Goal: Information Seeking & Learning: Learn about a topic

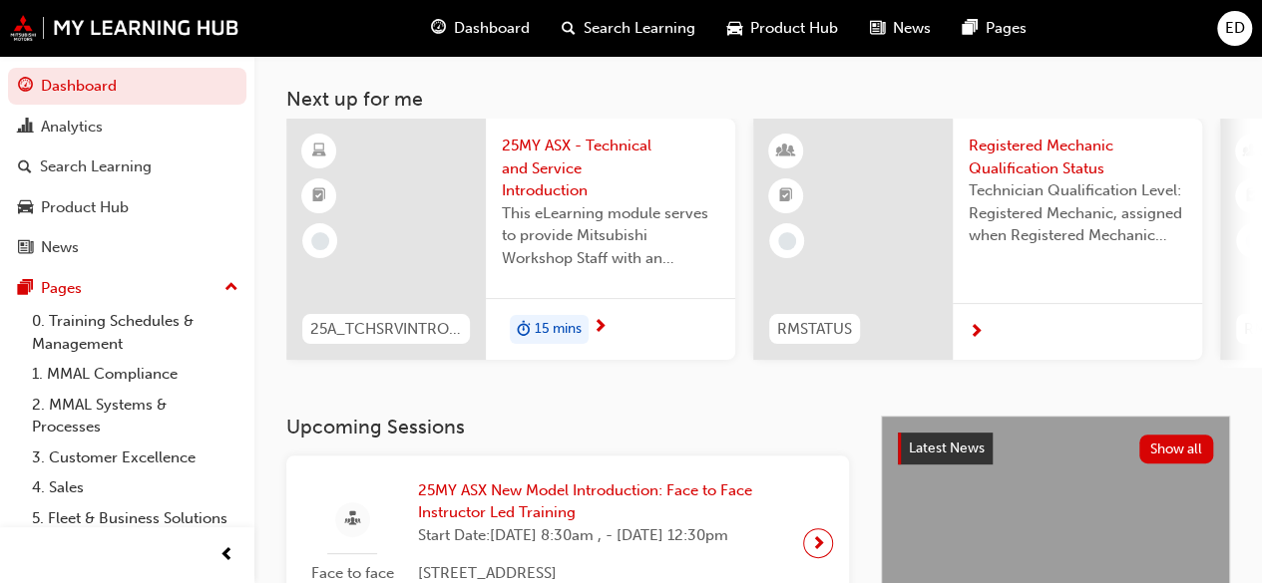
scroll to position [26, 0]
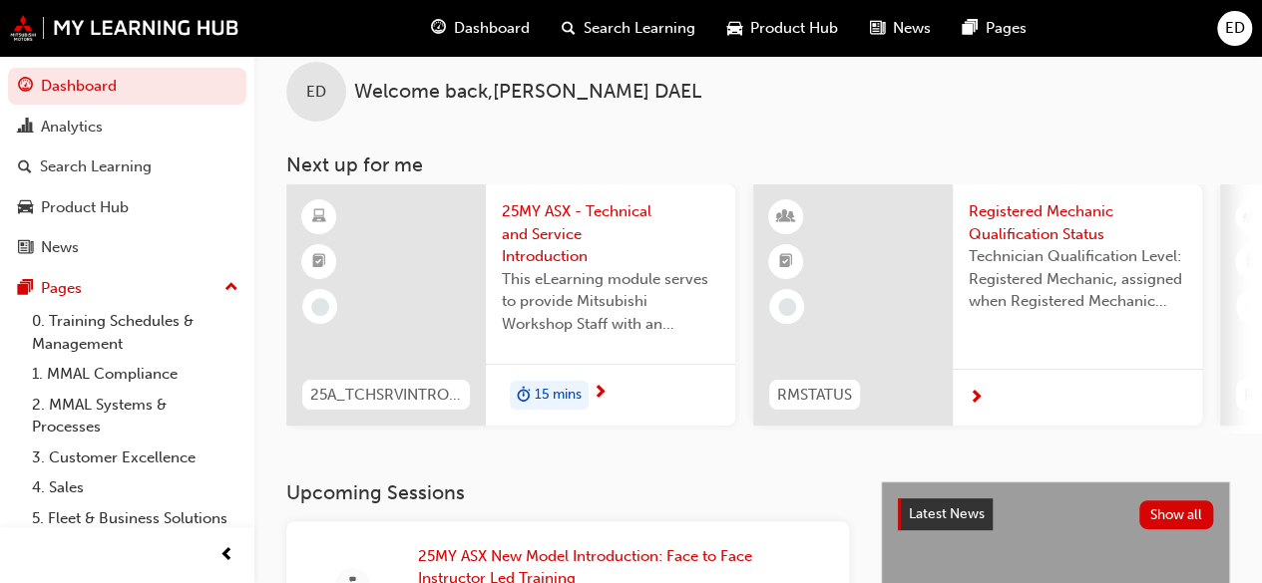
click at [542, 393] on span "15 mins" at bounding box center [558, 395] width 47 height 23
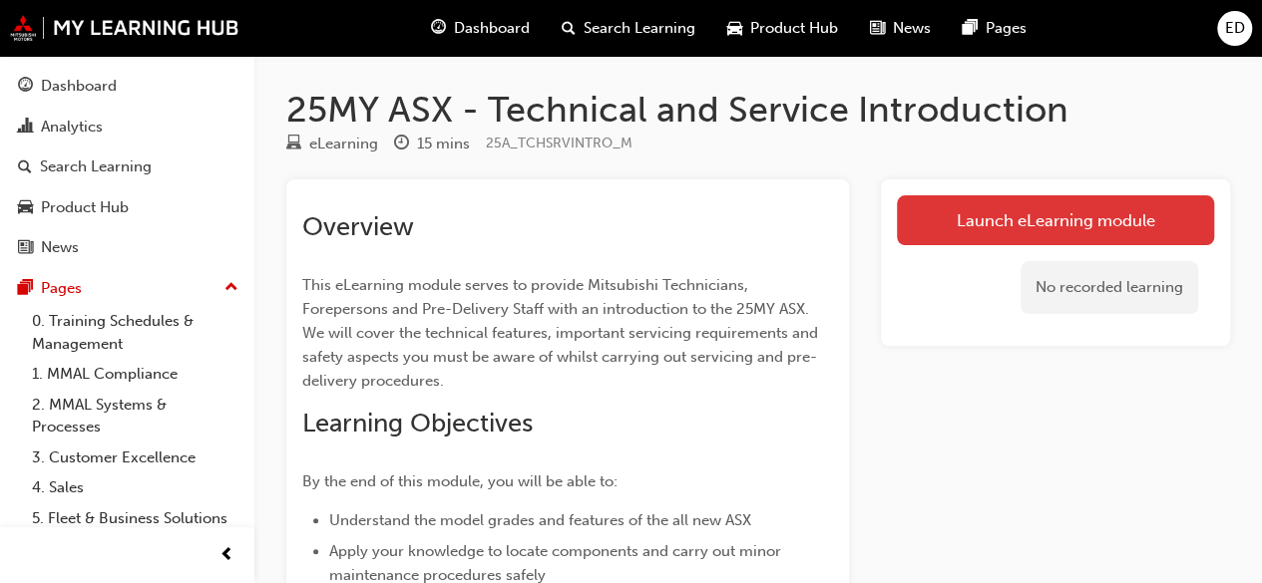
click at [995, 203] on link "Launch eLearning module" at bounding box center [1055, 220] width 317 height 50
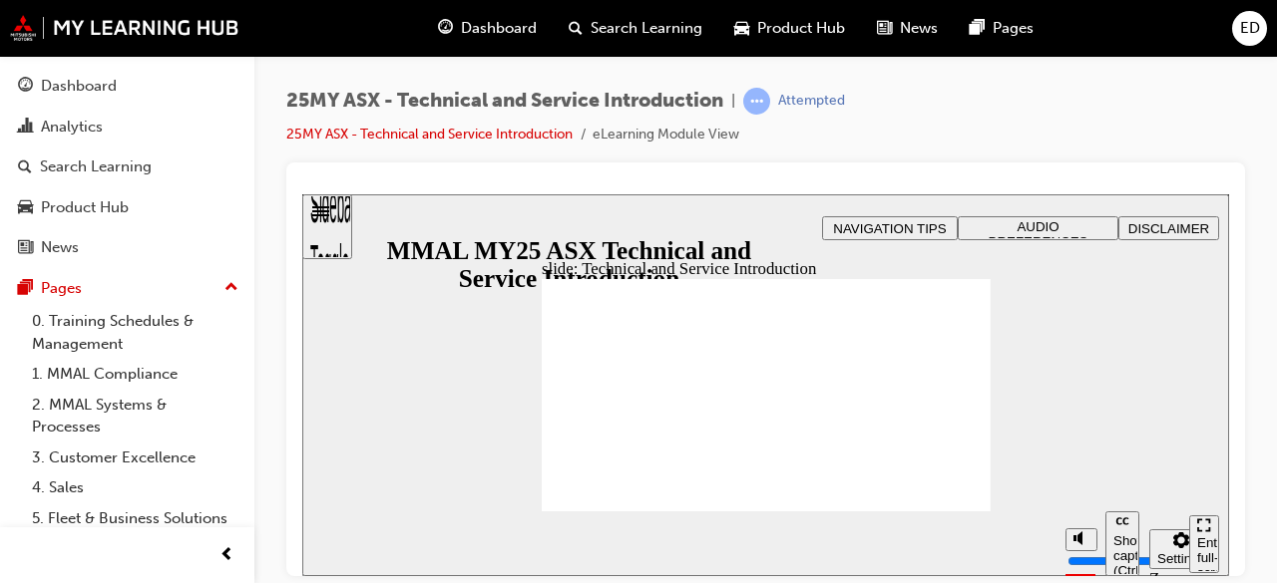
click at [1046, 218] on span "AUDIO PREFERENCES" at bounding box center [1038, 233] width 100 height 30
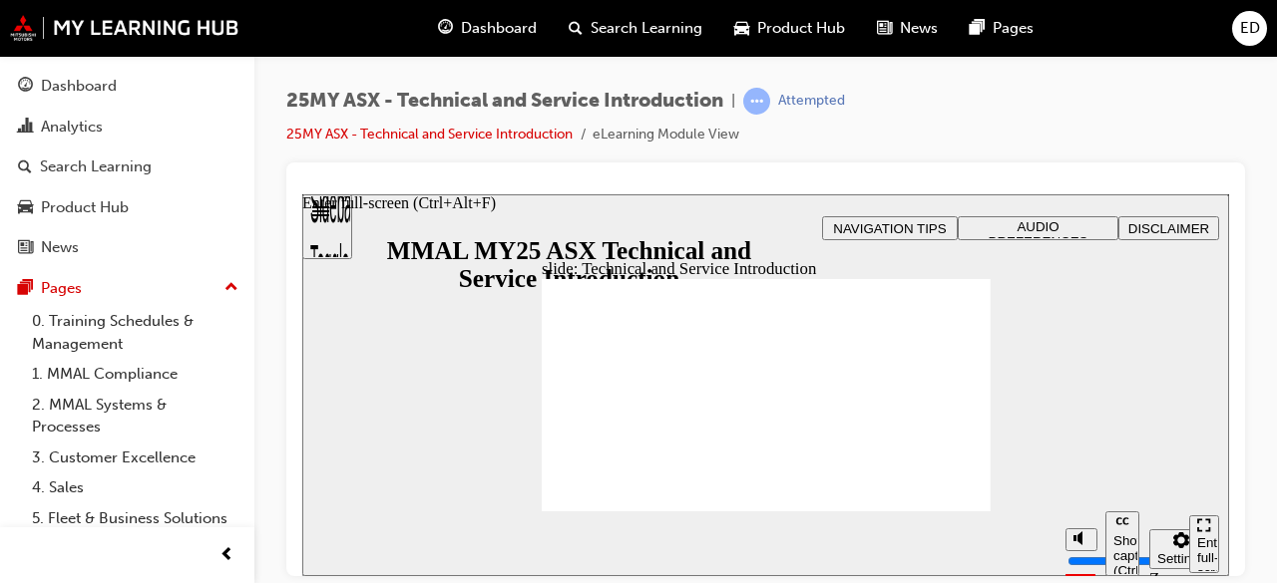
click at [1203, 539] on div "Enter full-screen (Ctrl+Alt+F)" at bounding box center [1204, 565] width 14 height 60
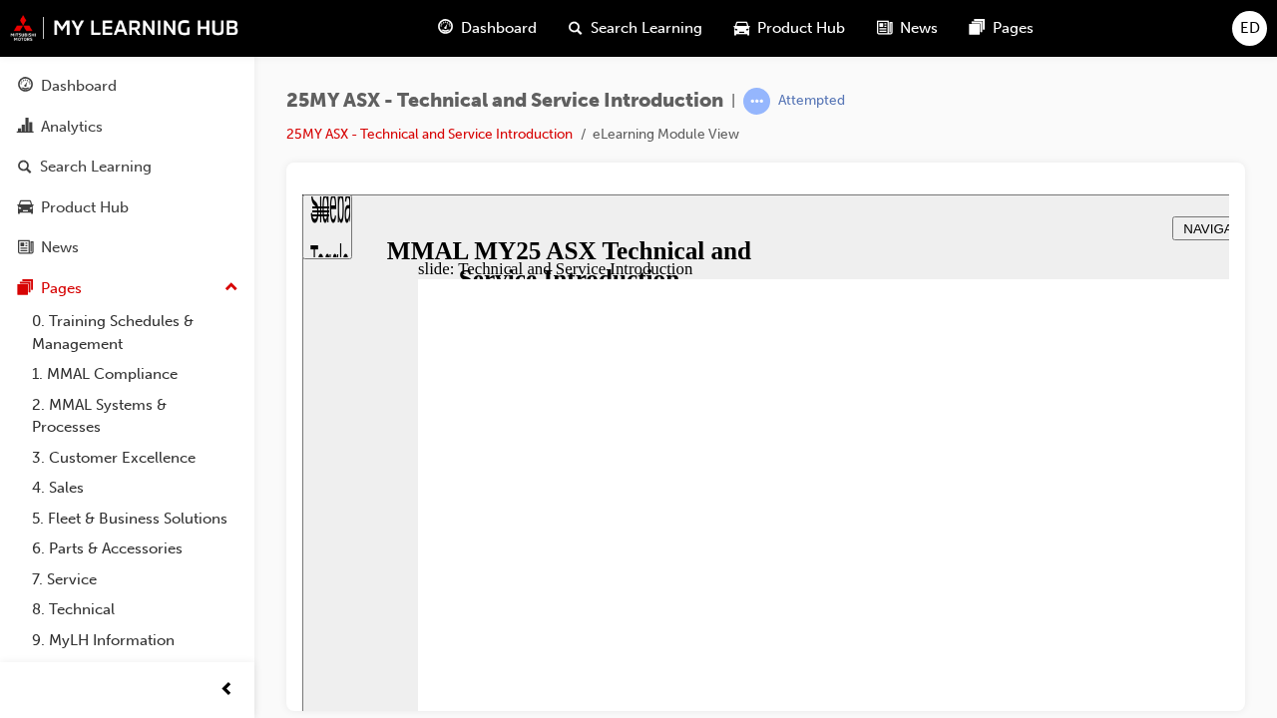
drag, startPoint x: 1431, startPoint y: 806, endPoint x: 1433, endPoint y: 770, distance: 36.0
type input "10"
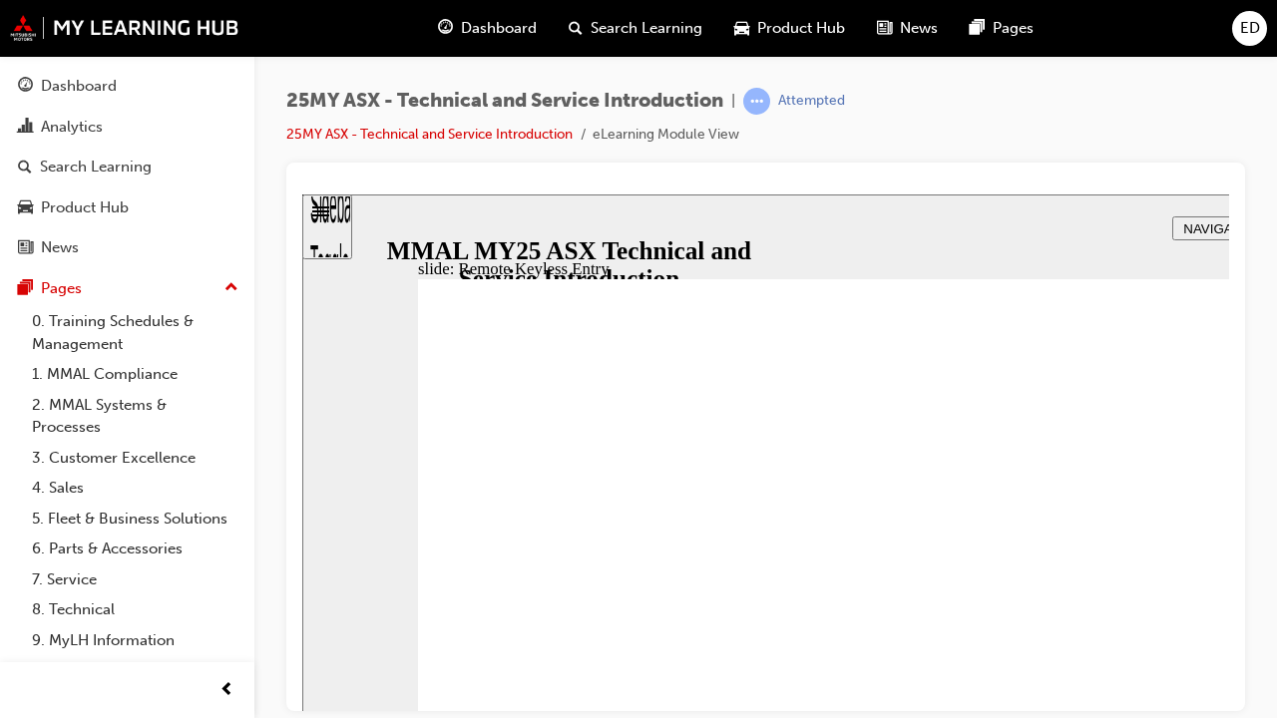
type input "21"
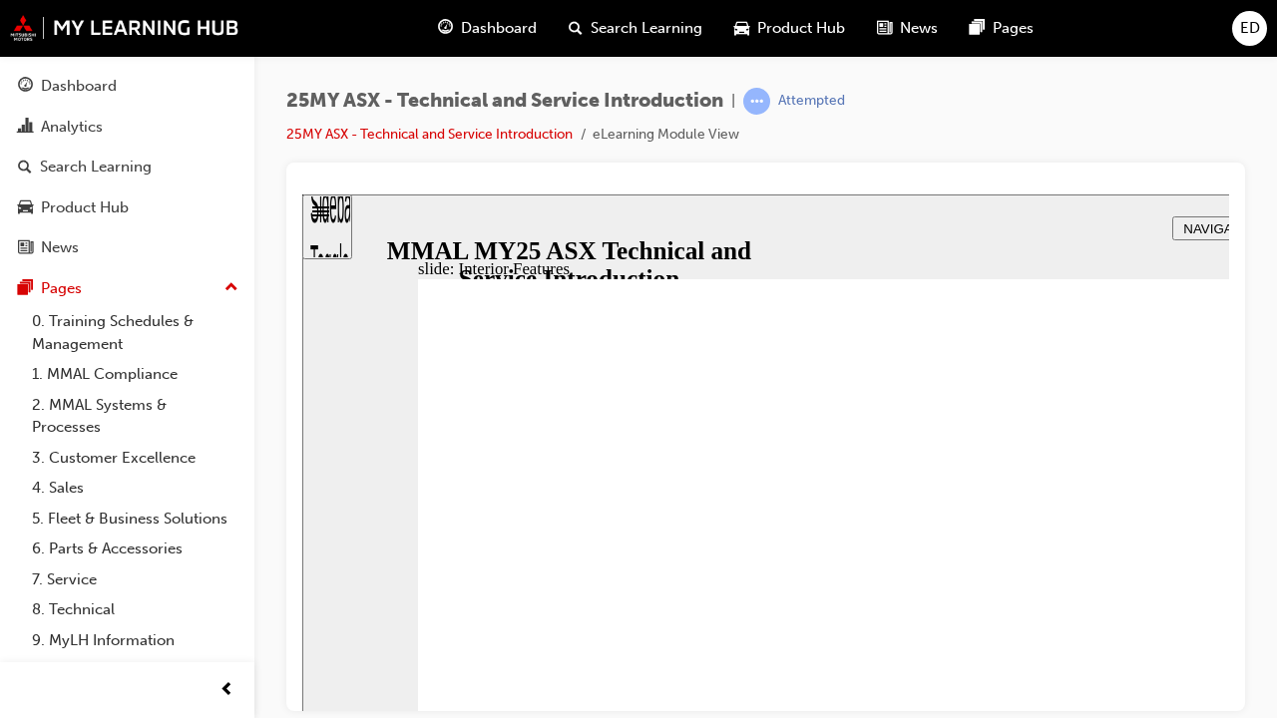
type input "17"
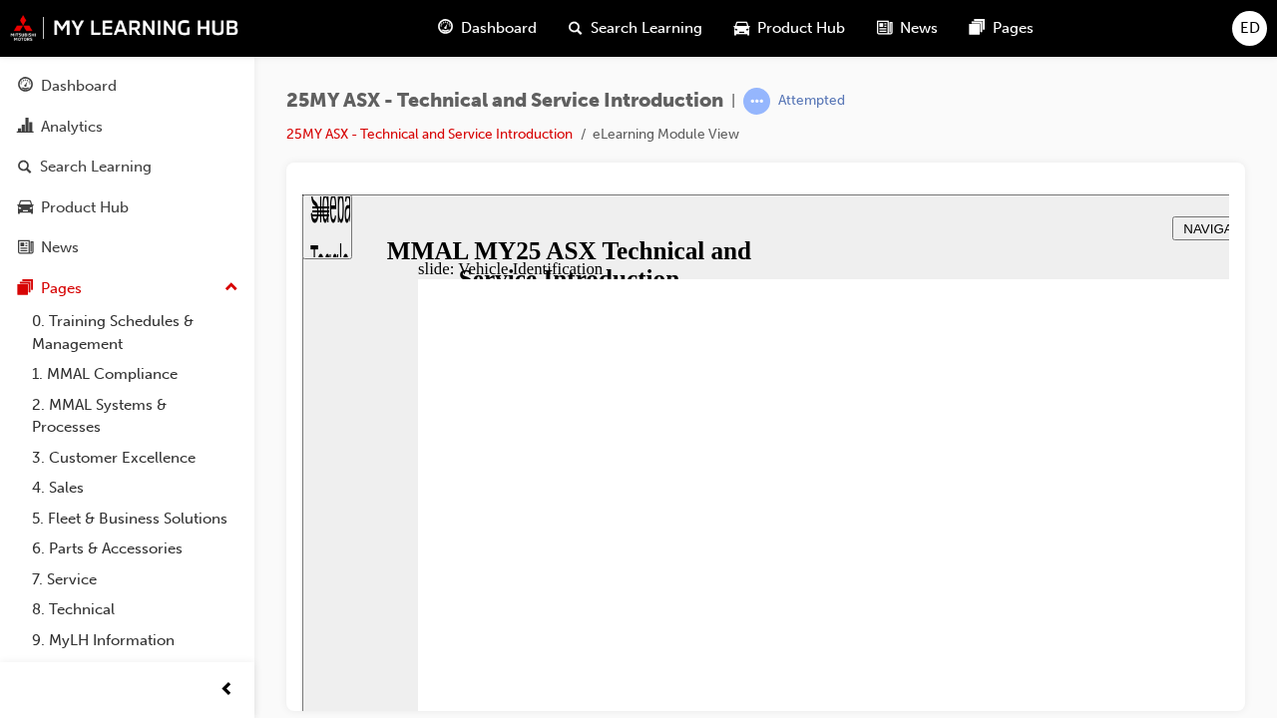
drag, startPoint x: 1407, startPoint y: 512, endPoint x: 1304, endPoint y: 622, distance: 151.7
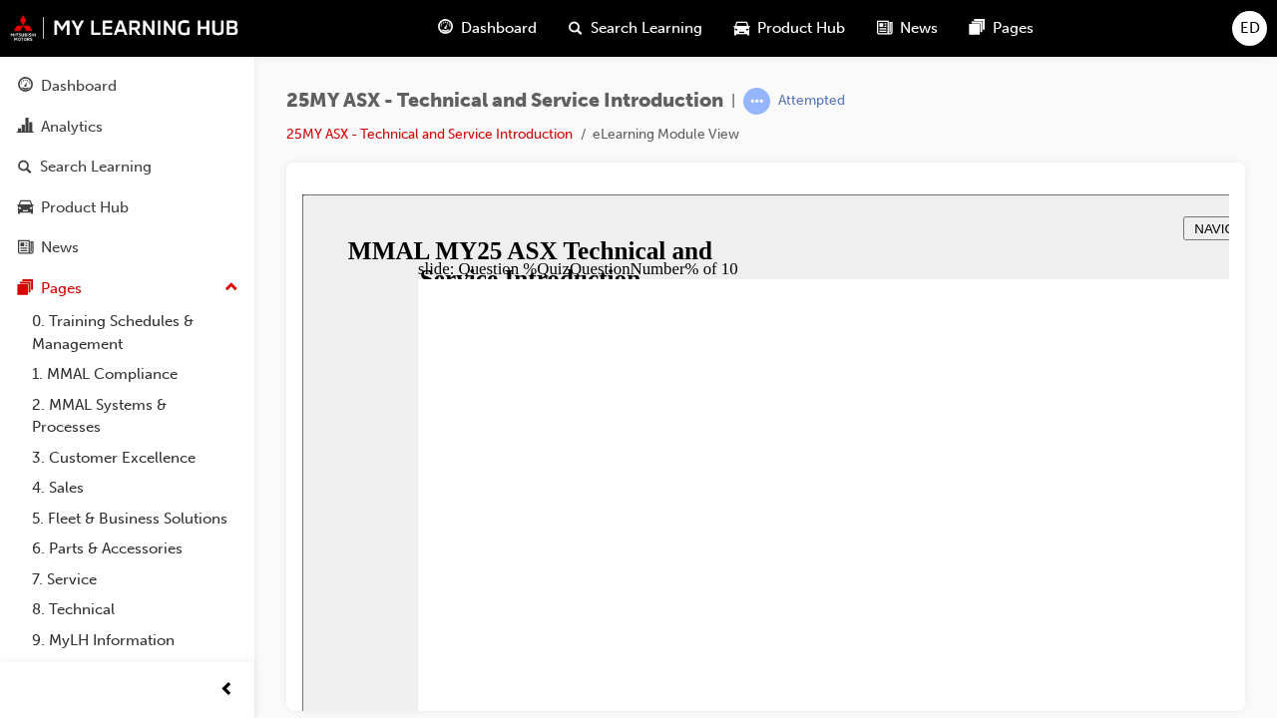
radio input "true"
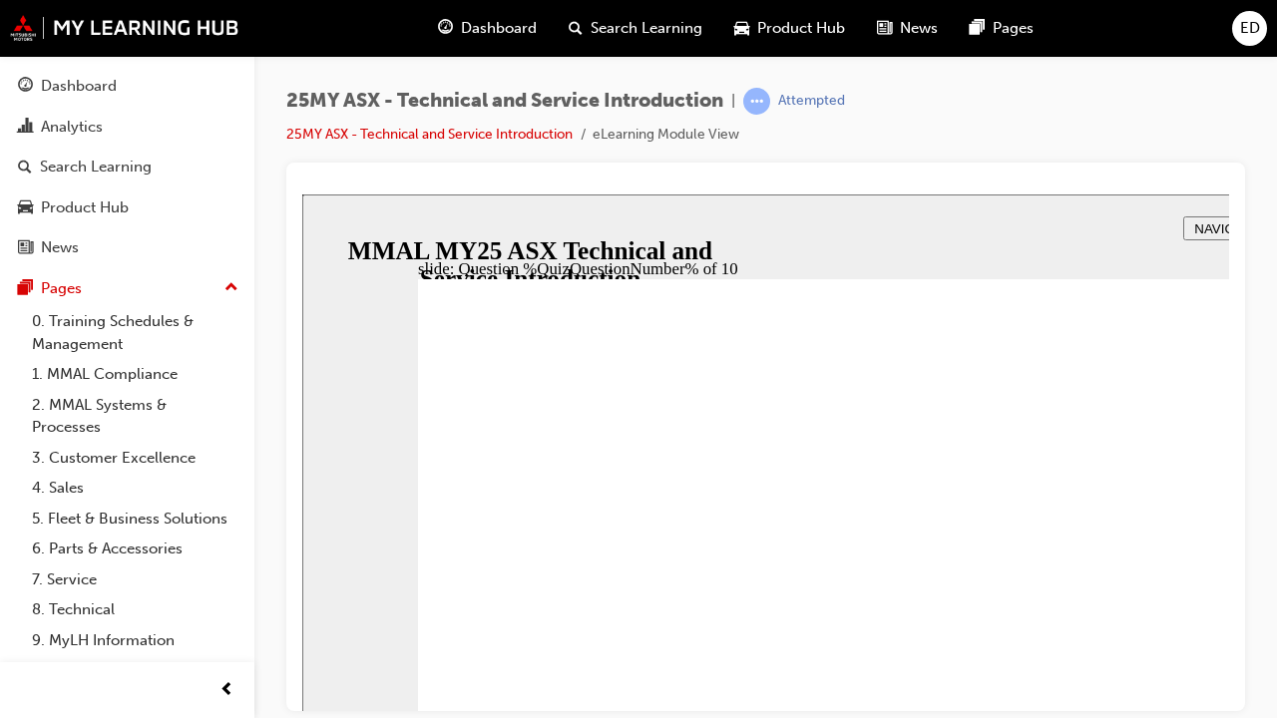
radio input "true"
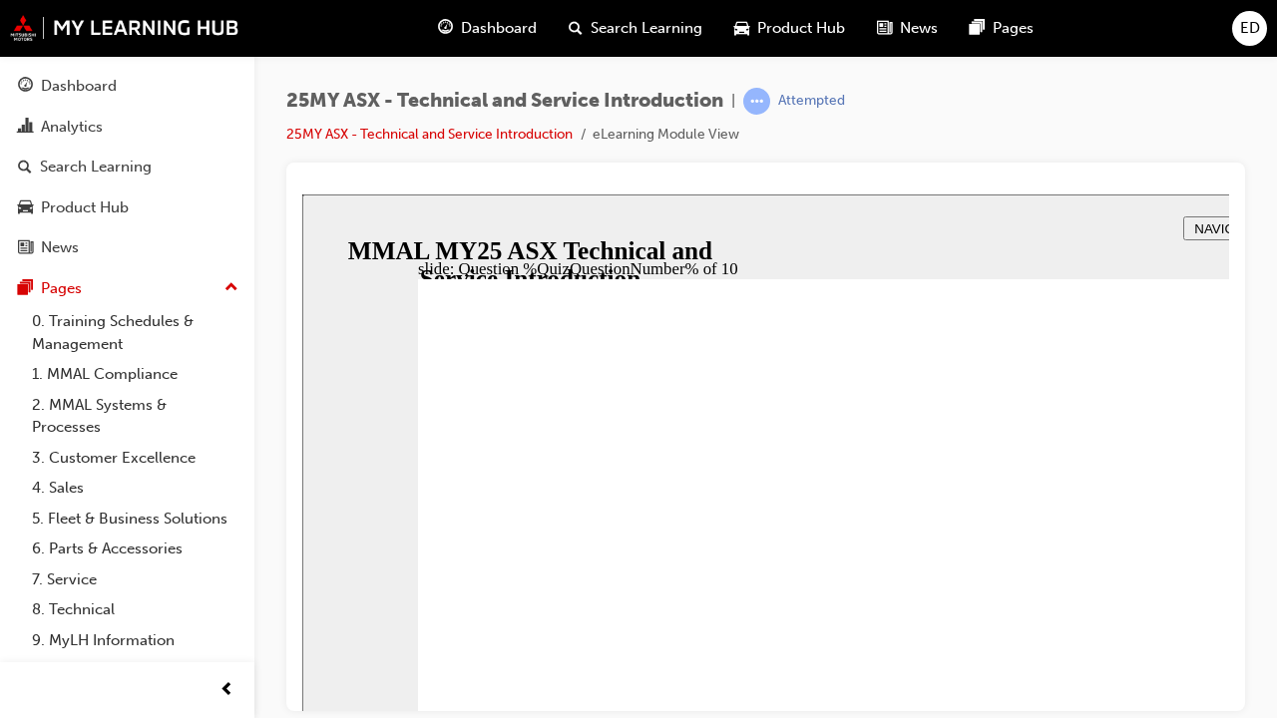
radio input "true"
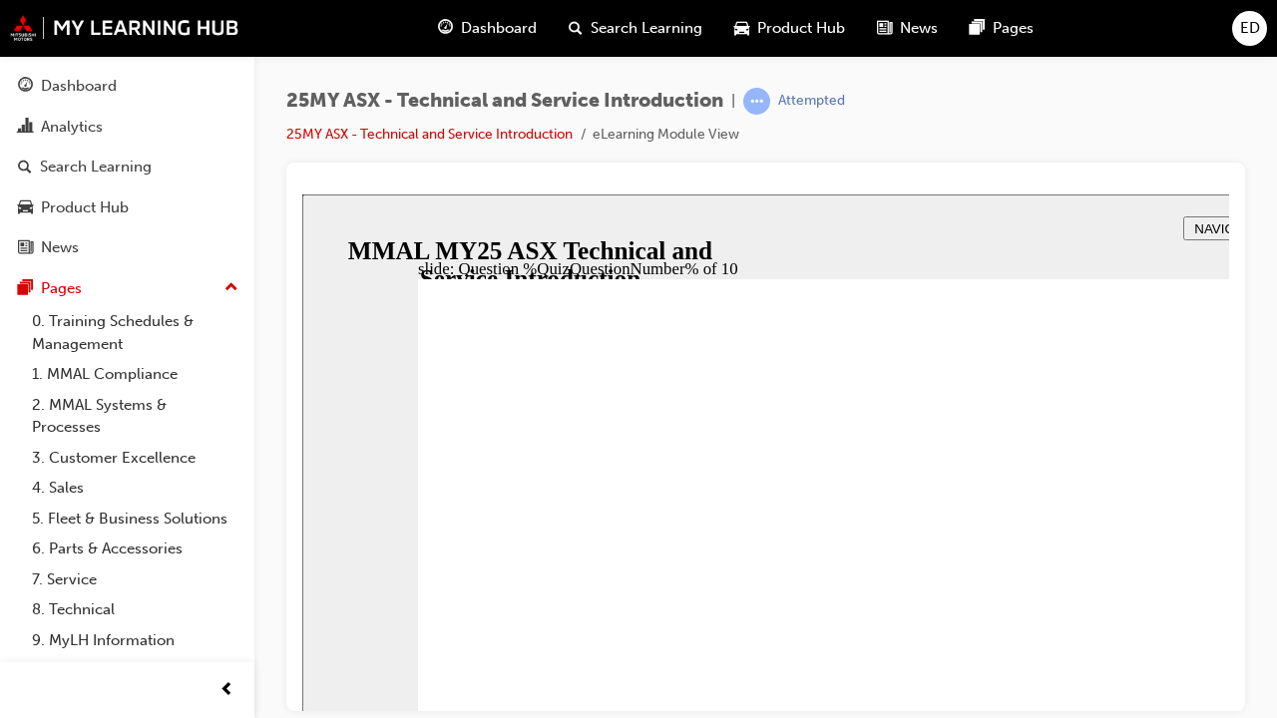
radio input "true"
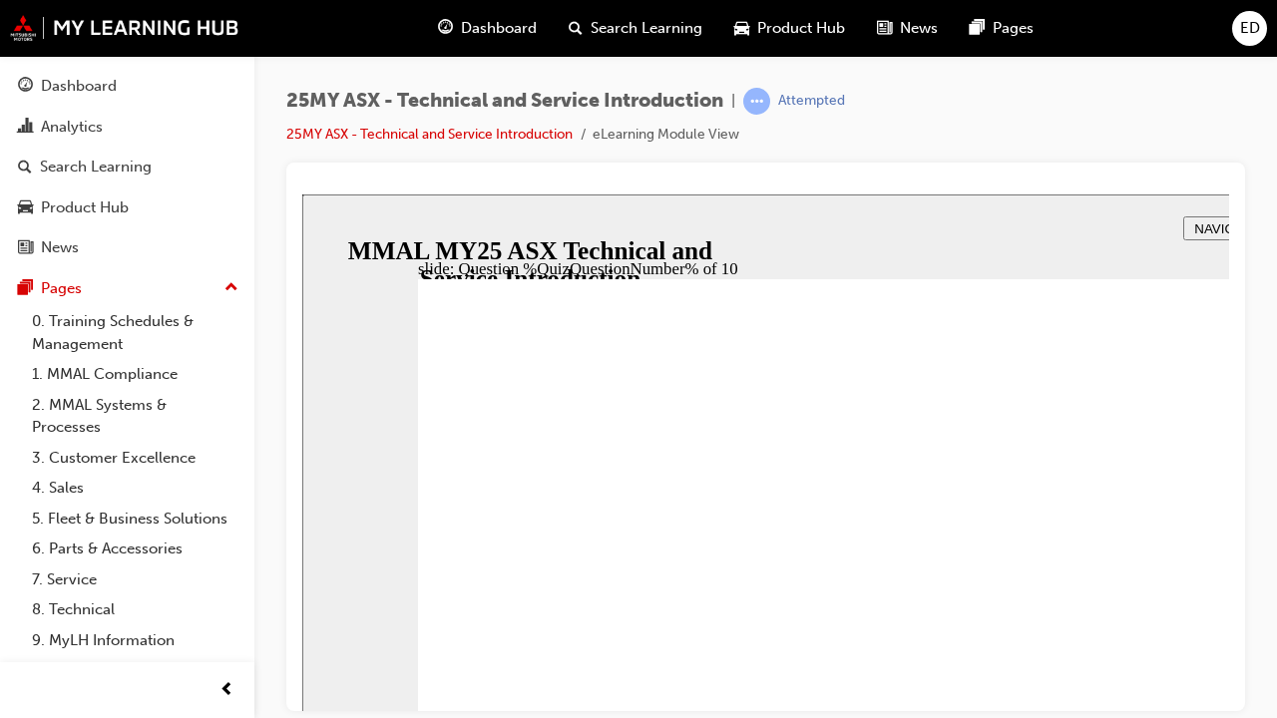
radio input "true"
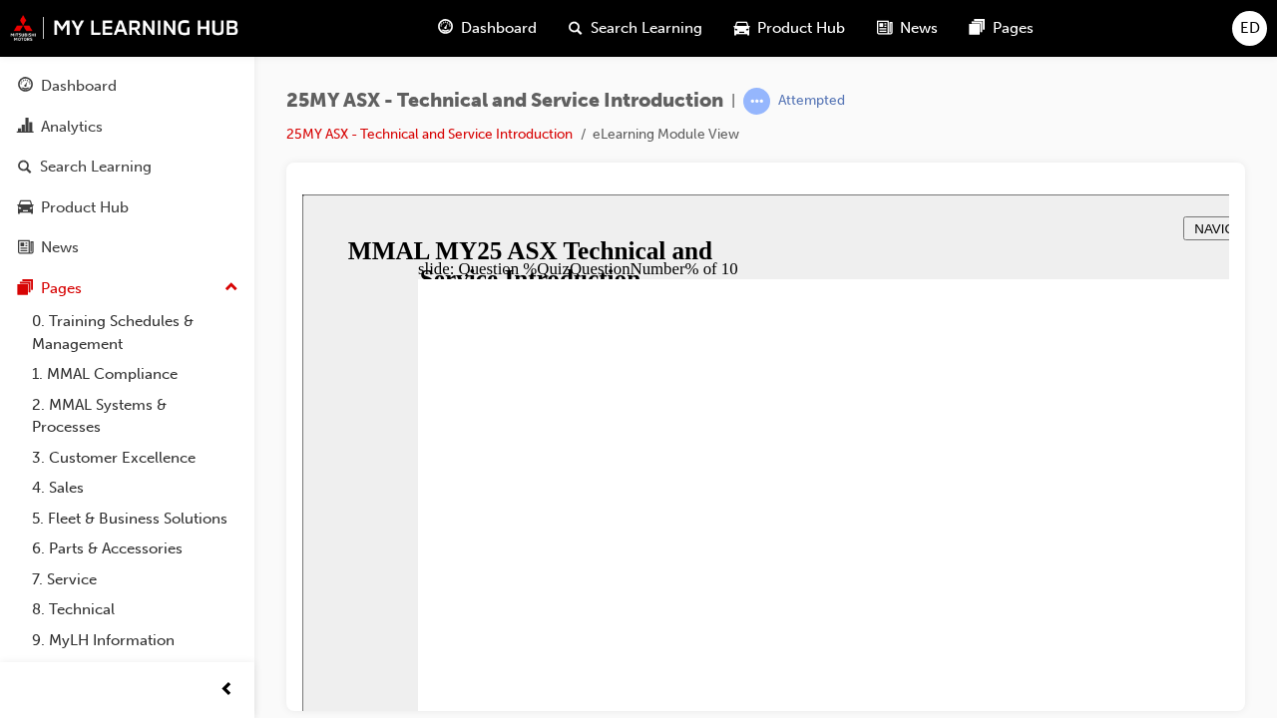
radio input "true"
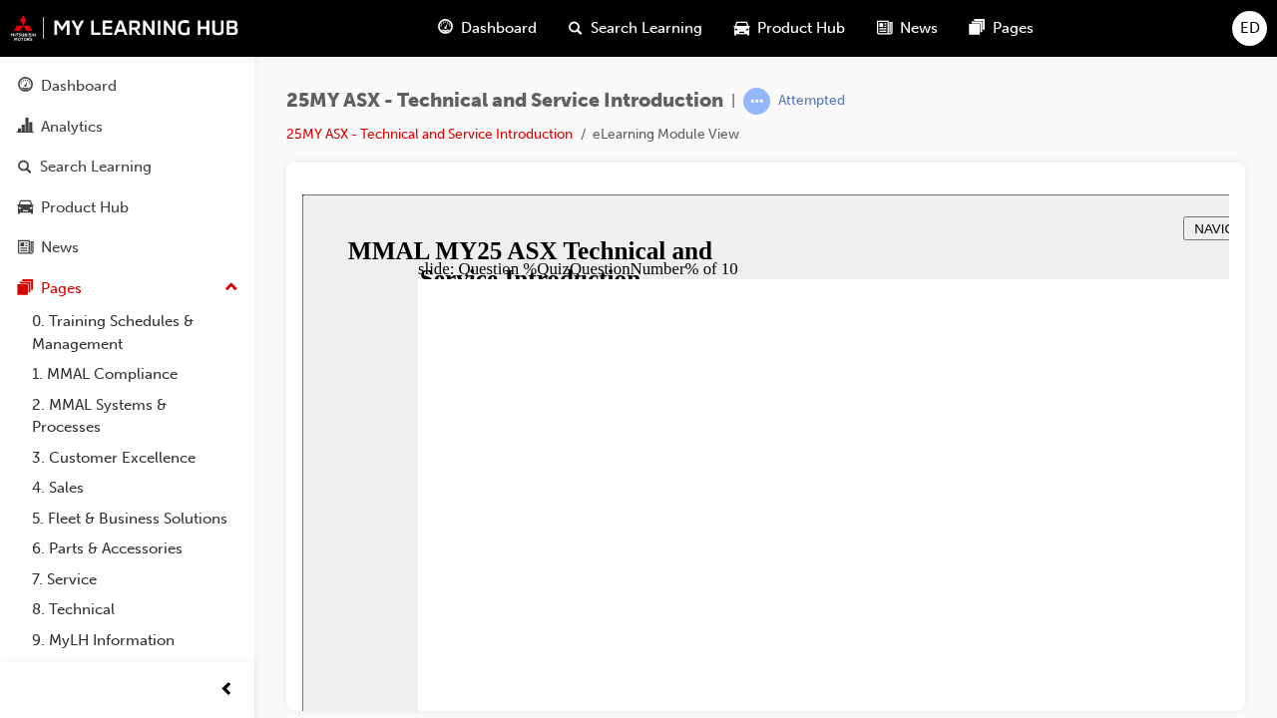
radio input "true"
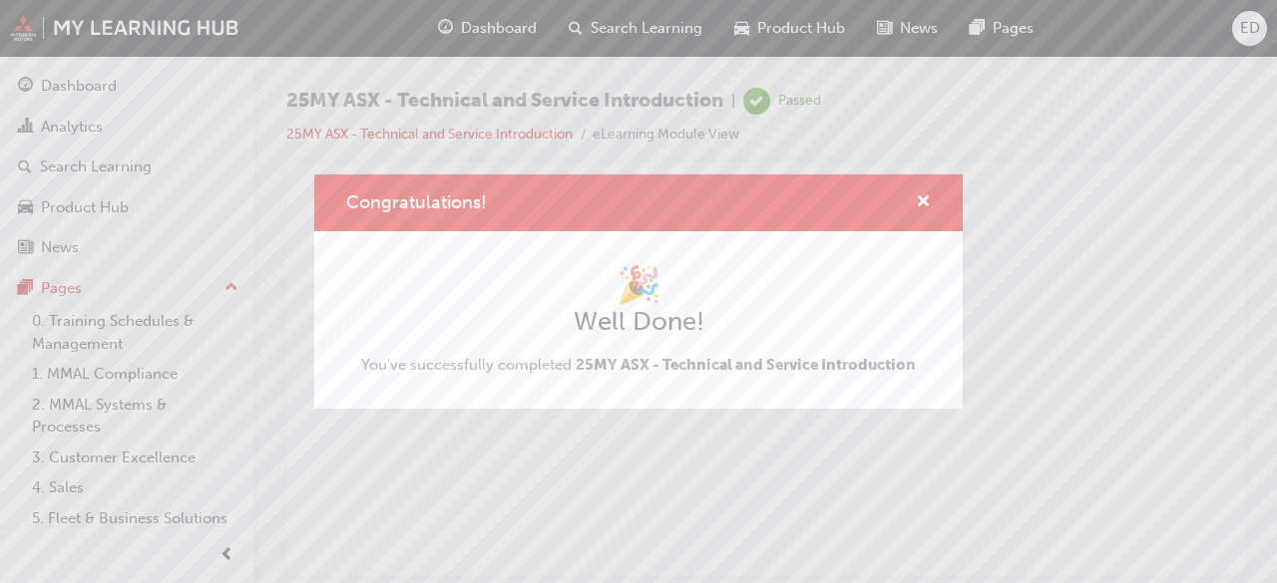
click at [915, 200] on div "Congratulations!" at bounding box center [915, 203] width 31 height 25
click at [925, 201] on span "cross-icon" at bounding box center [923, 203] width 15 height 18
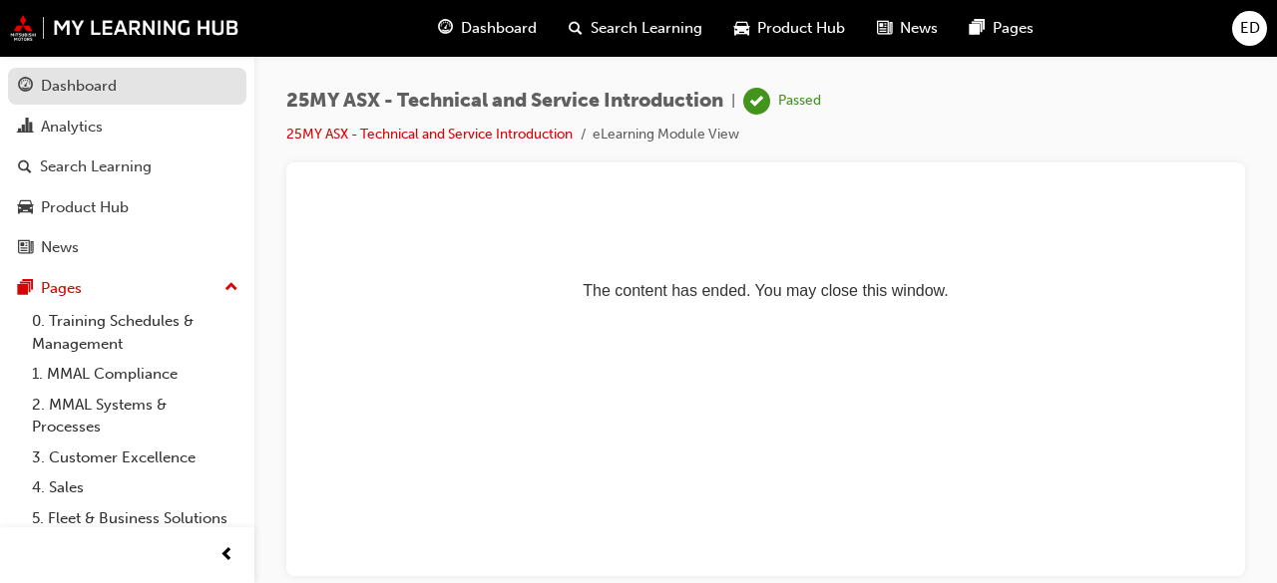
click at [110, 75] on div "Dashboard" at bounding box center [79, 86] width 76 height 23
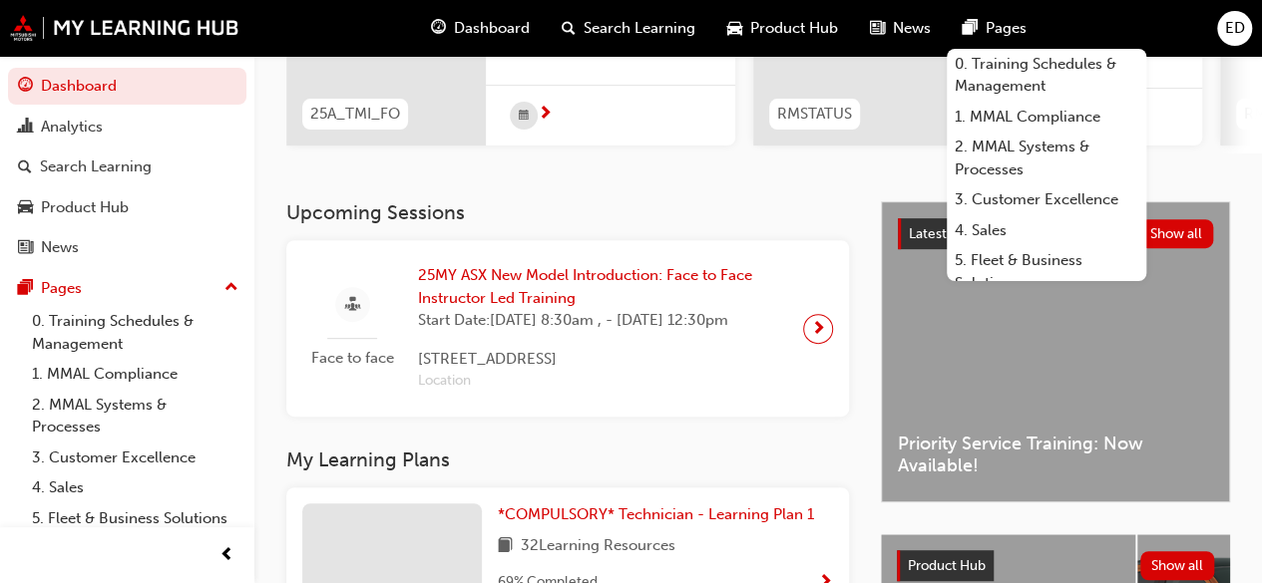
scroll to position [312, 0]
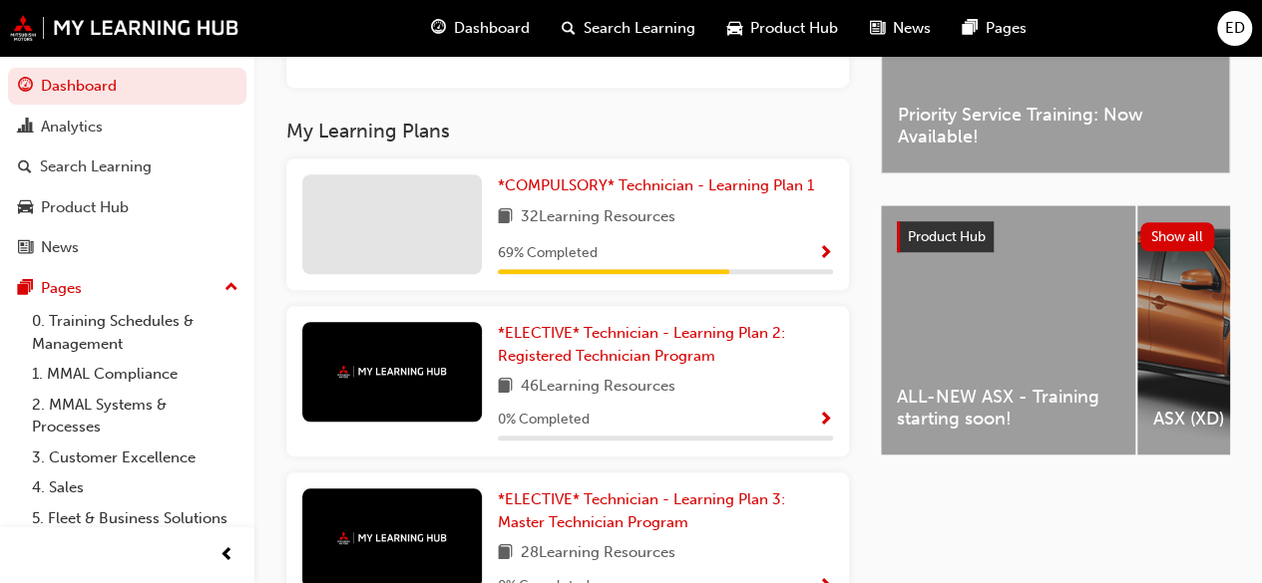
click at [829, 263] on span "Show Progress" at bounding box center [825, 254] width 15 height 18
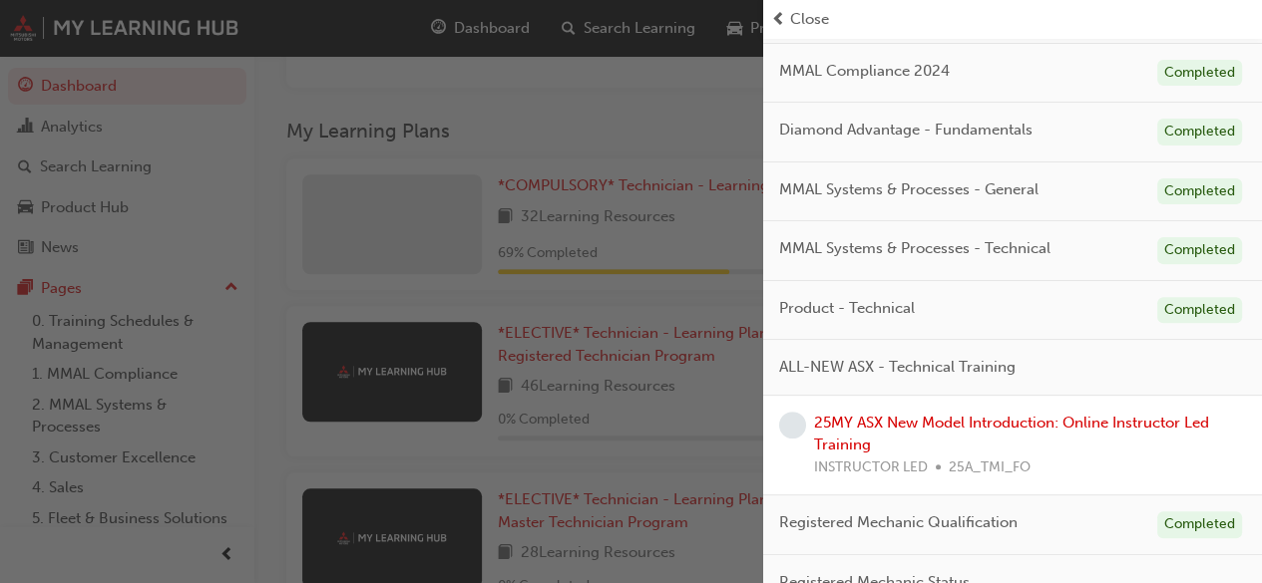
scroll to position [0, 0]
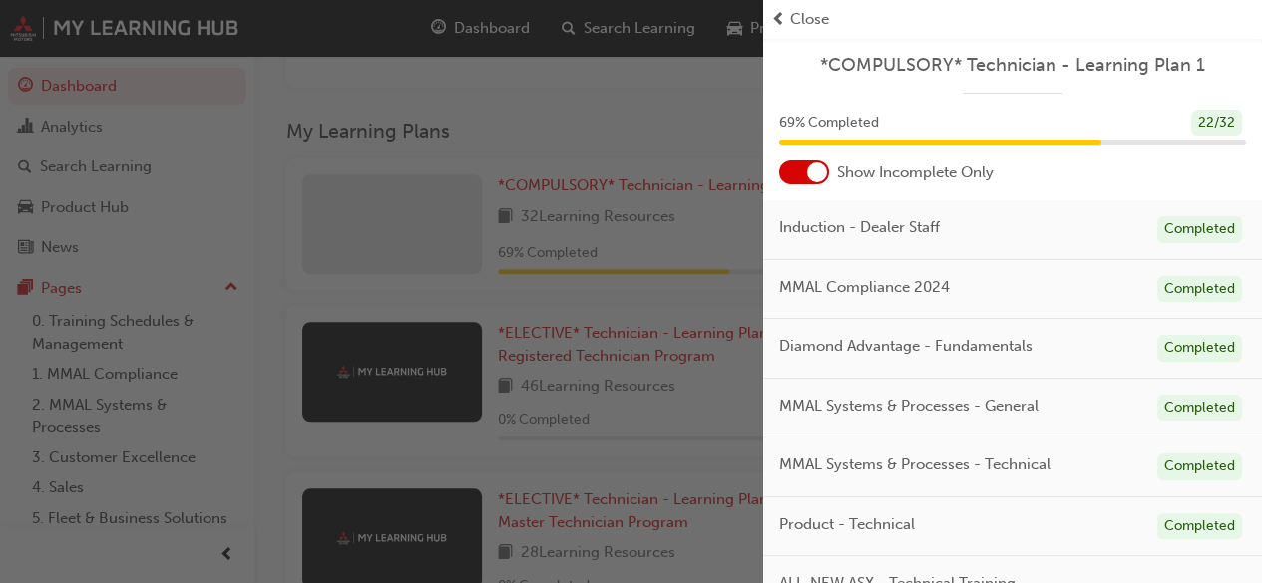
click at [808, 172] on div at bounding box center [817, 173] width 20 height 20
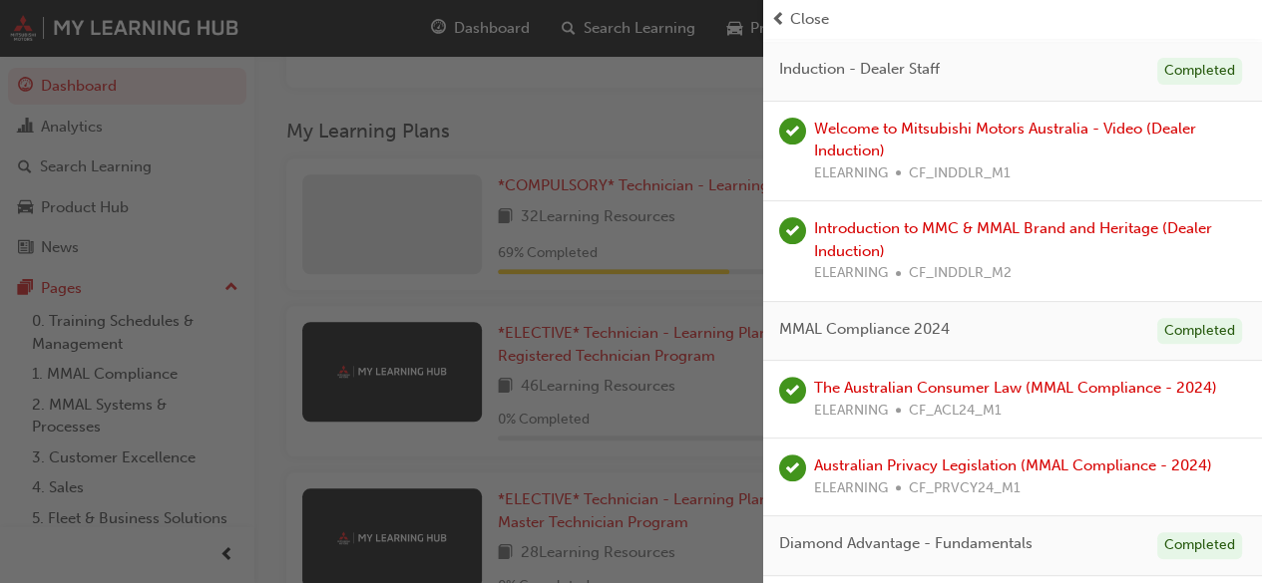
scroll to position [88, 0]
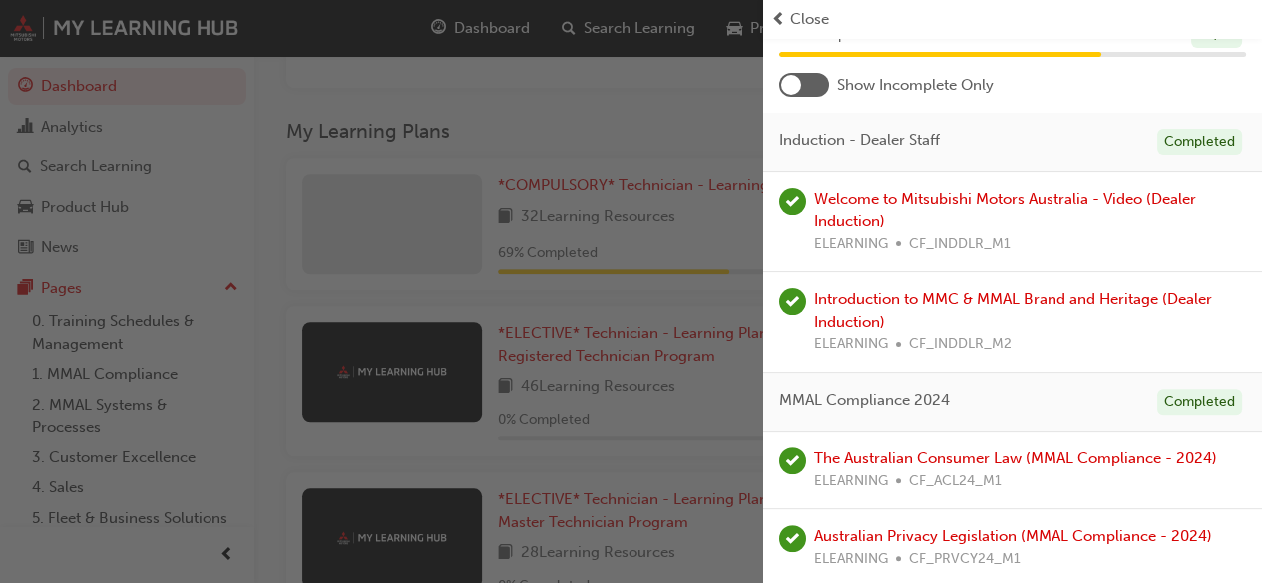
click at [704, 155] on div "button" at bounding box center [381, 291] width 763 height 583
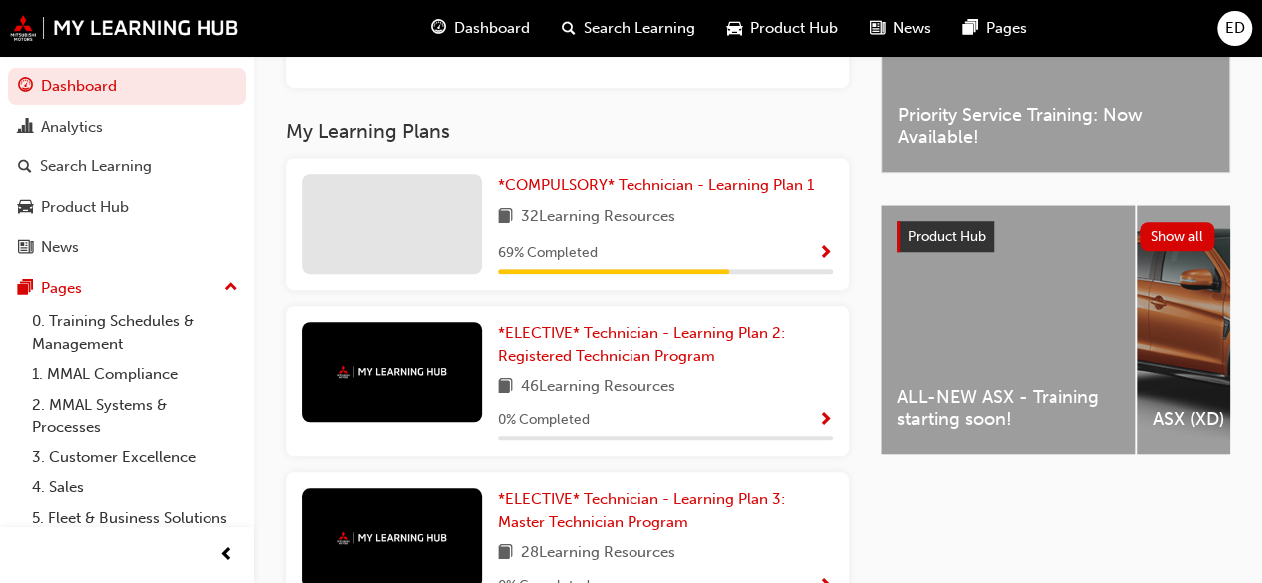
click at [1237, 39] on span "ED" at bounding box center [1235, 28] width 20 height 23
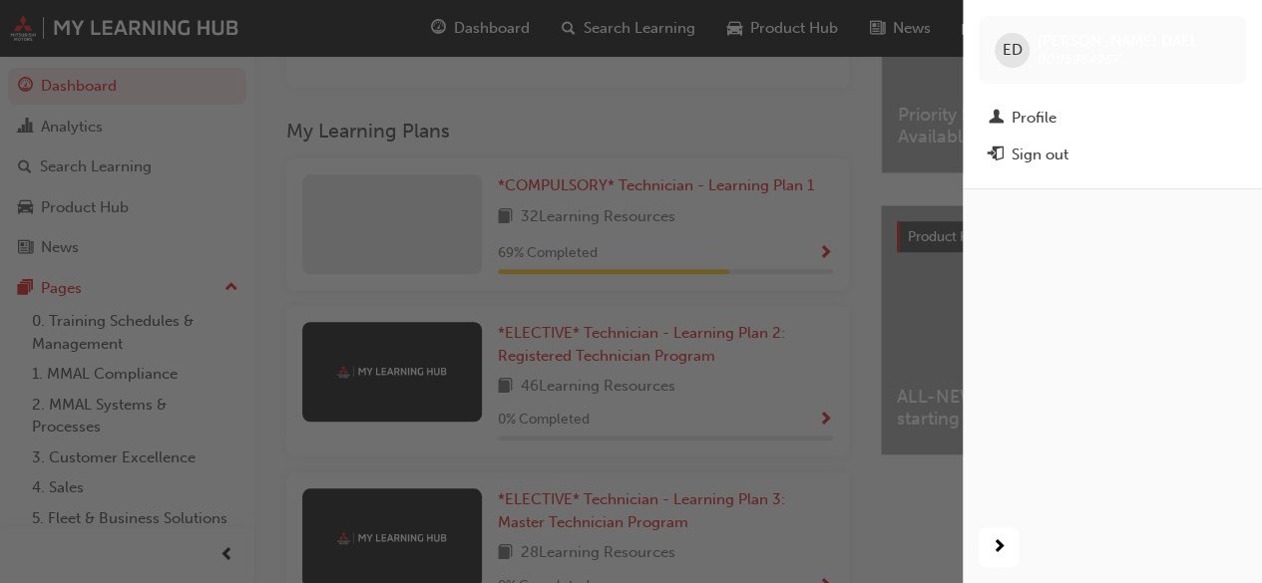
click at [1012, 44] on span "ED" at bounding box center [1012, 50] width 20 height 23
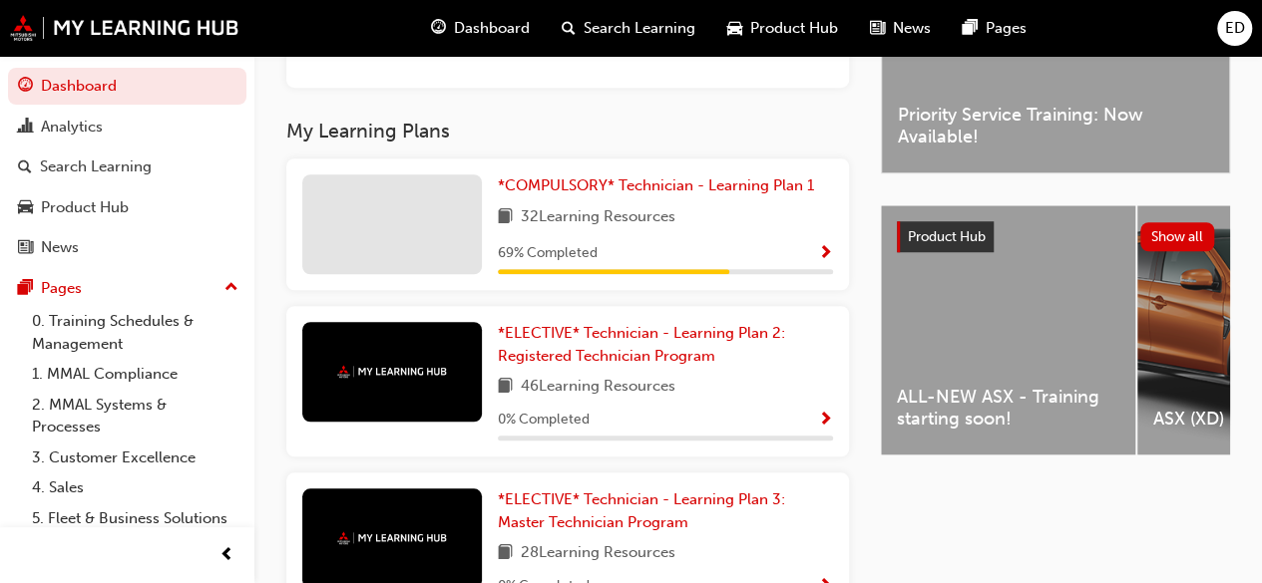
click at [803, 25] on span "Product Hub" at bounding box center [794, 28] width 88 height 23
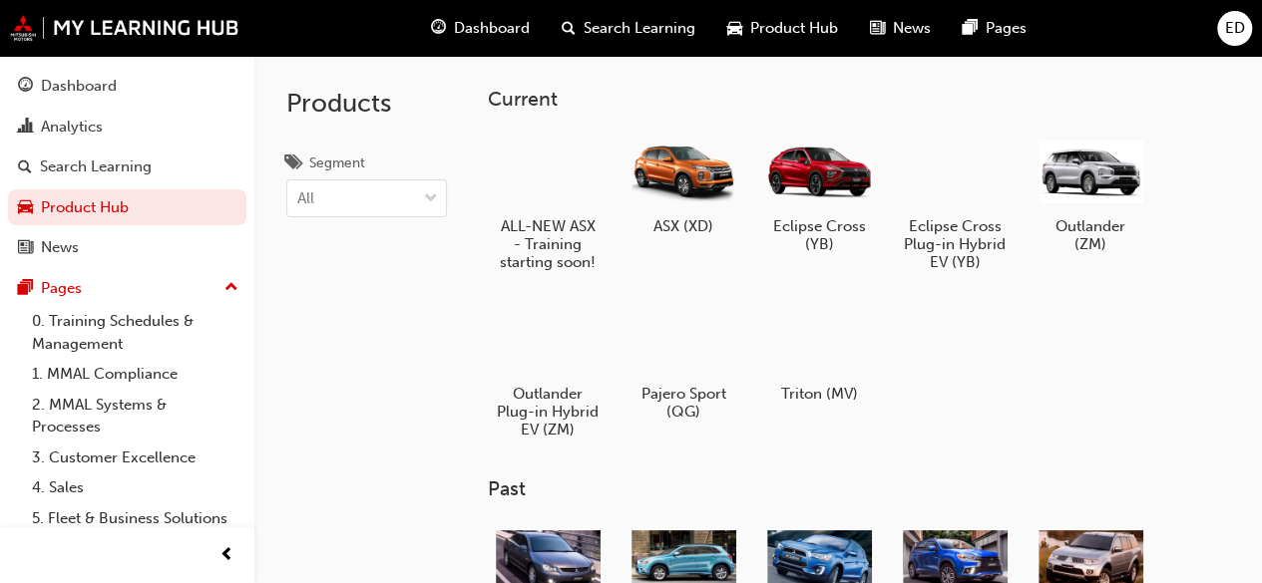
click at [1229, 37] on span "ED" at bounding box center [1235, 28] width 20 height 23
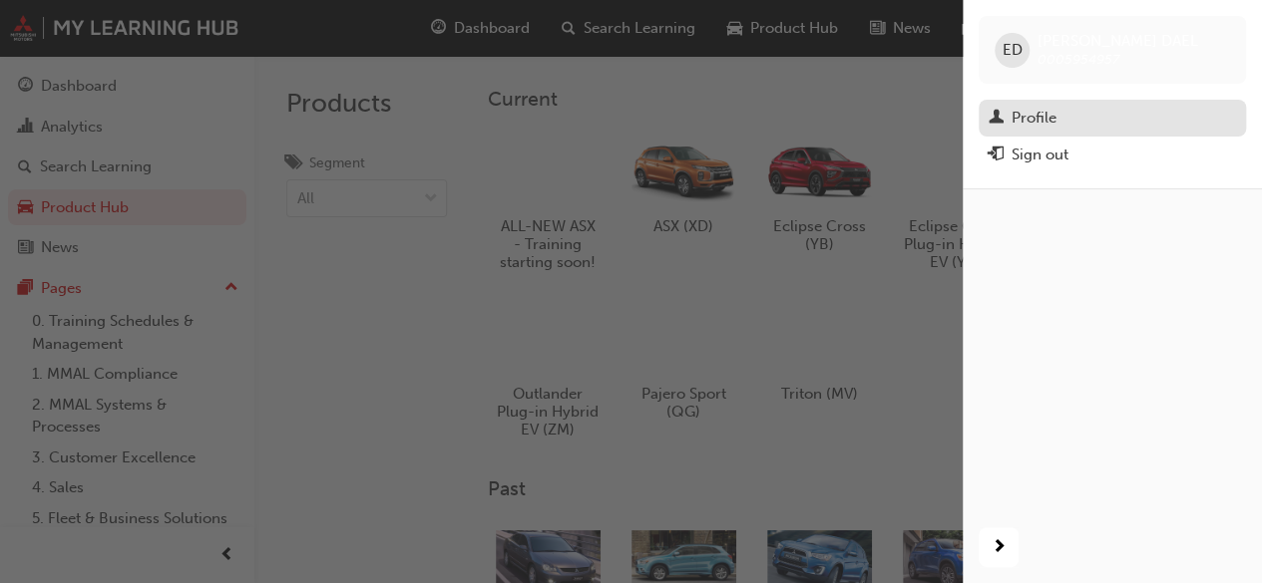
click at [1060, 114] on div "Profile" at bounding box center [1111, 118] width 247 height 25
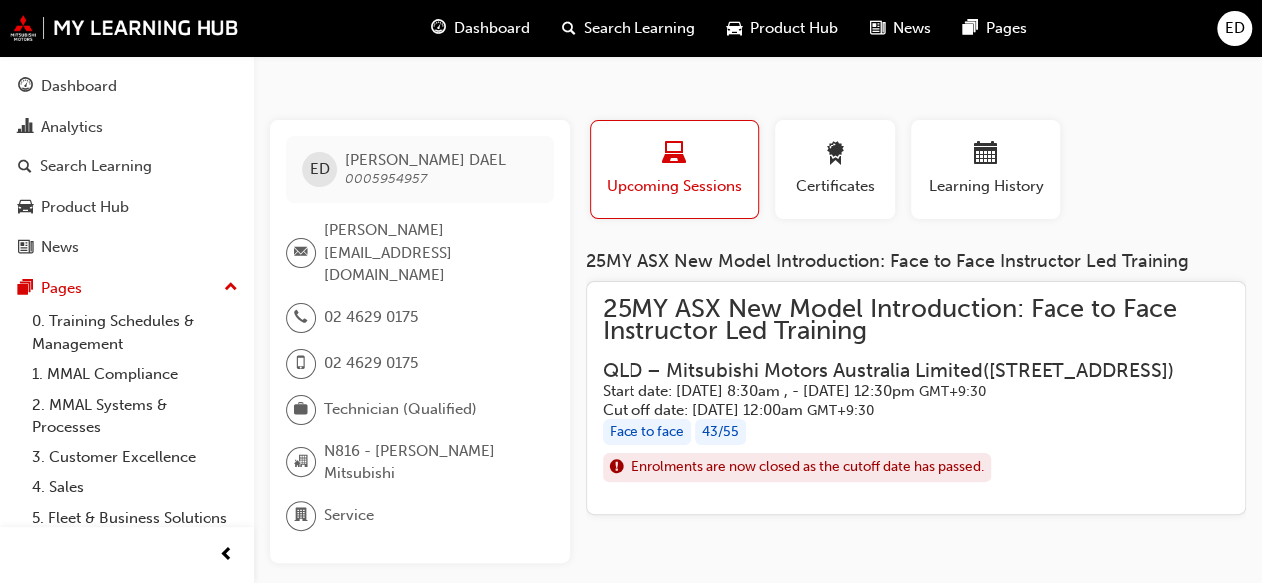
click at [736, 446] on div "43 / 55" at bounding box center [720, 432] width 51 height 27
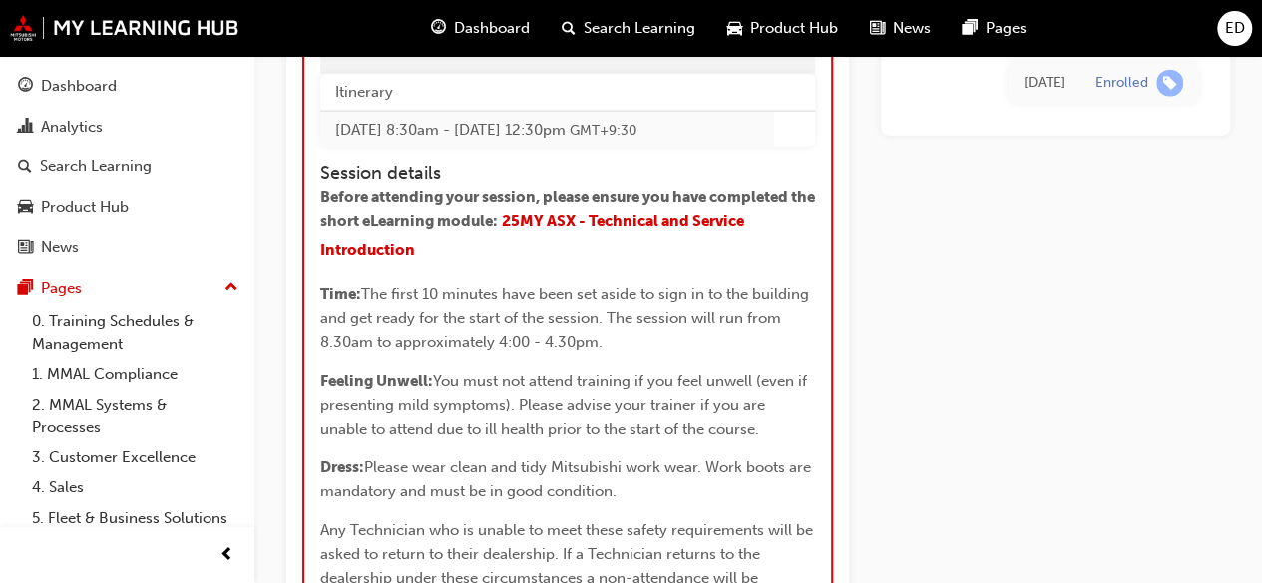
scroll to position [2382, 0]
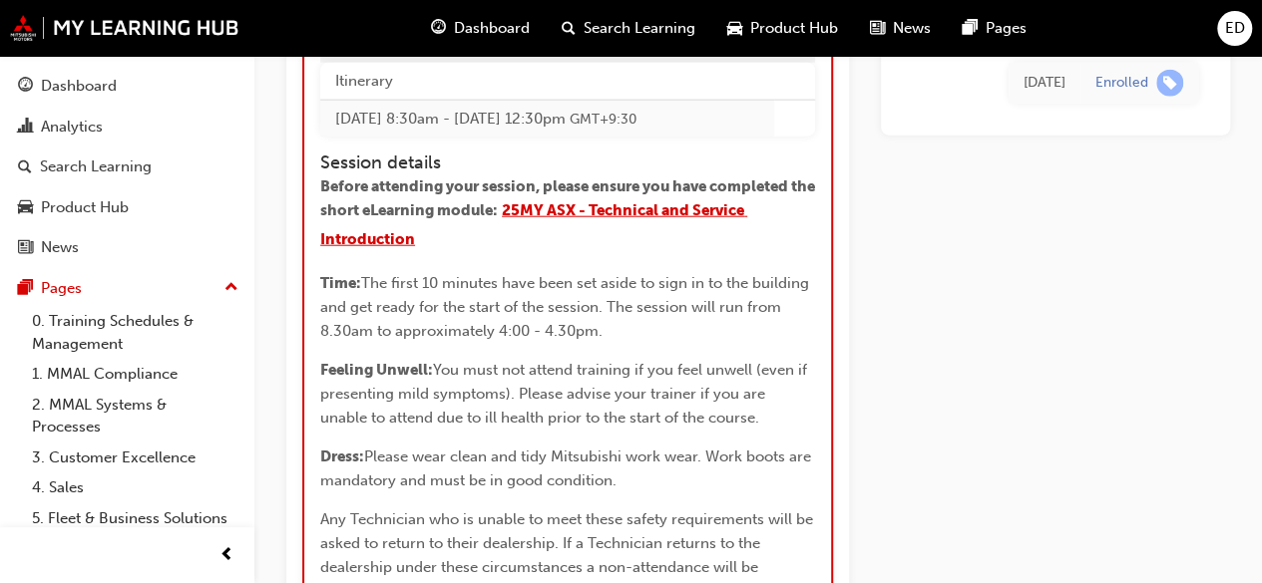
click at [732, 248] on span "25MY ASX - Technical and Service Introduction" at bounding box center [533, 224] width 427 height 47
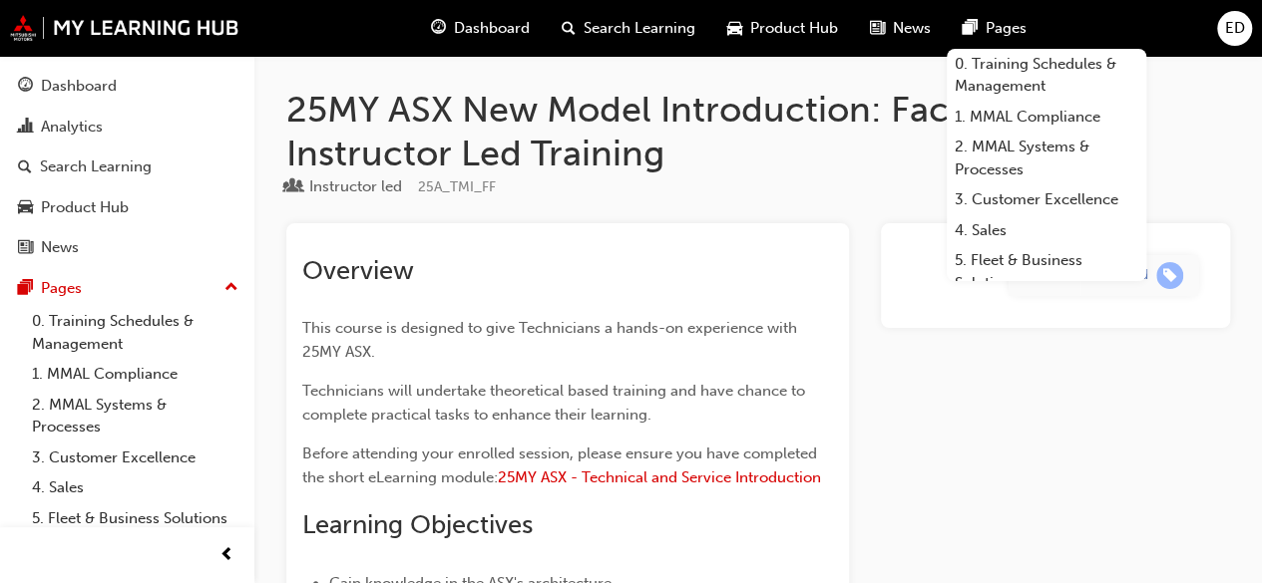
click at [1231, 34] on span "ED" at bounding box center [1235, 28] width 20 height 23
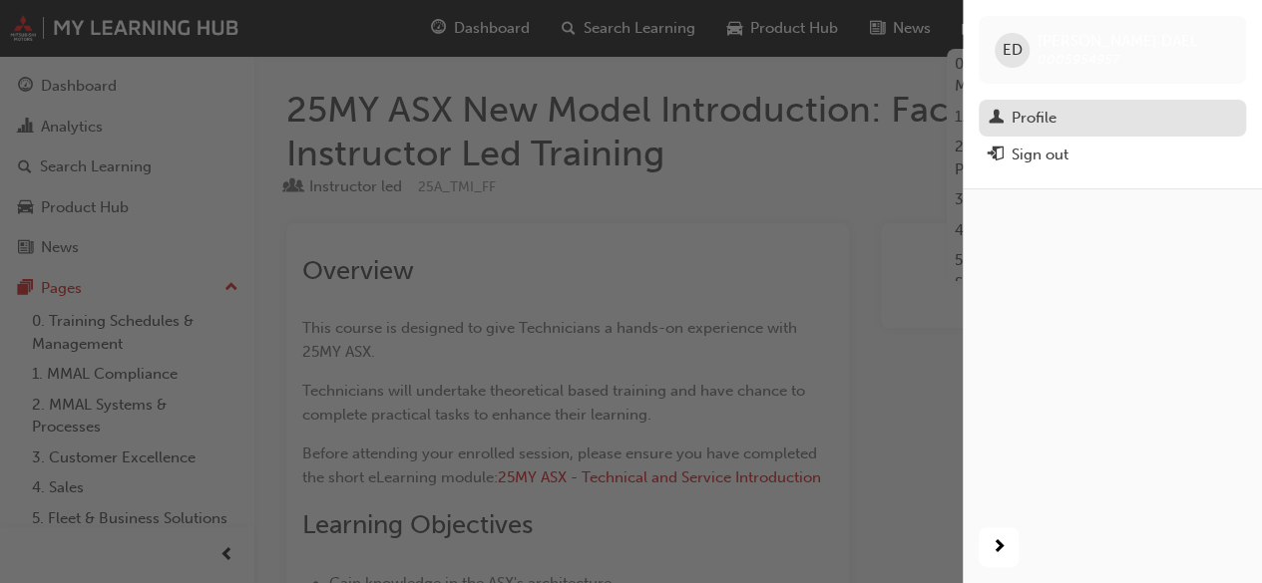
click at [1048, 122] on div "Profile" at bounding box center [1033, 118] width 45 height 23
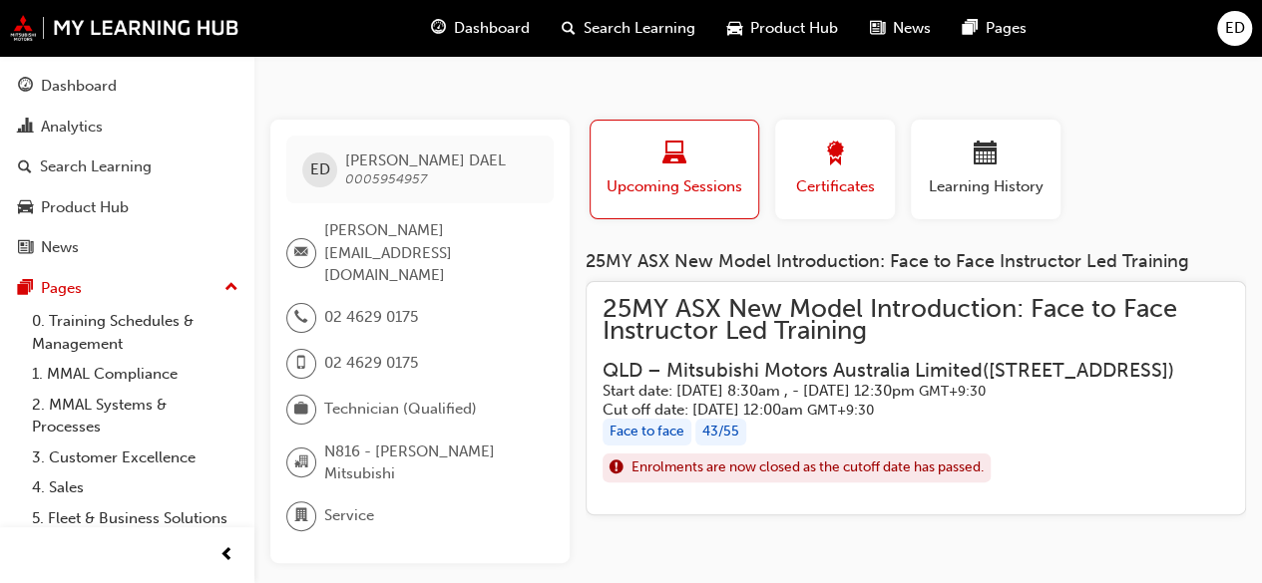
click at [823, 165] on span "award-icon" at bounding box center [835, 155] width 24 height 27
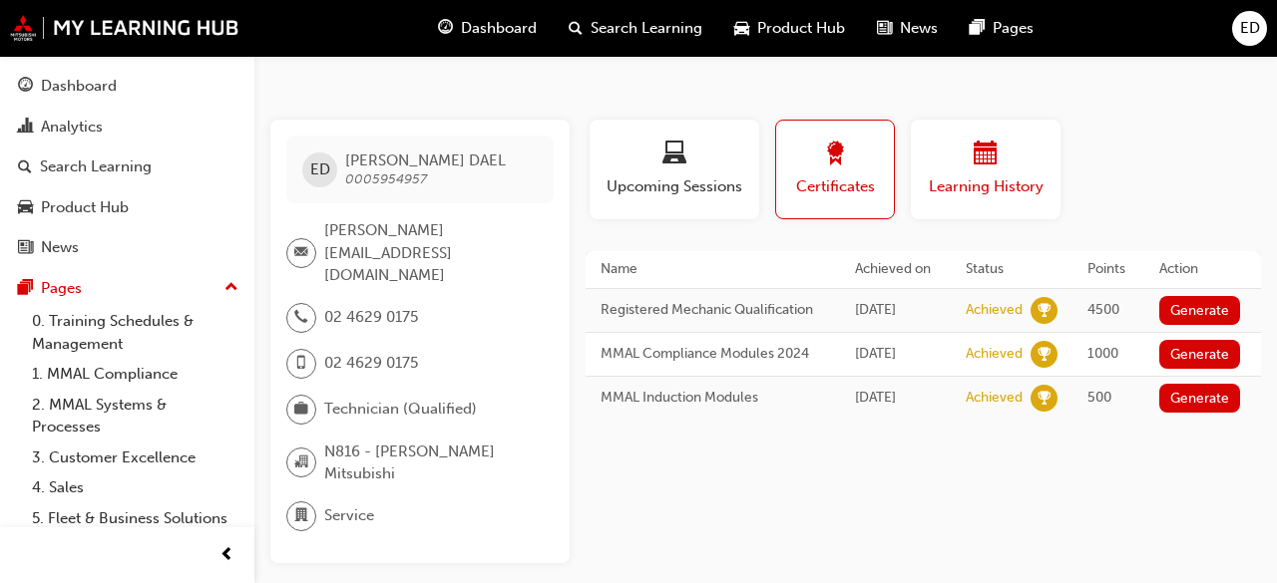
click at [998, 188] on span "Learning History" at bounding box center [986, 187] width 120 height 23
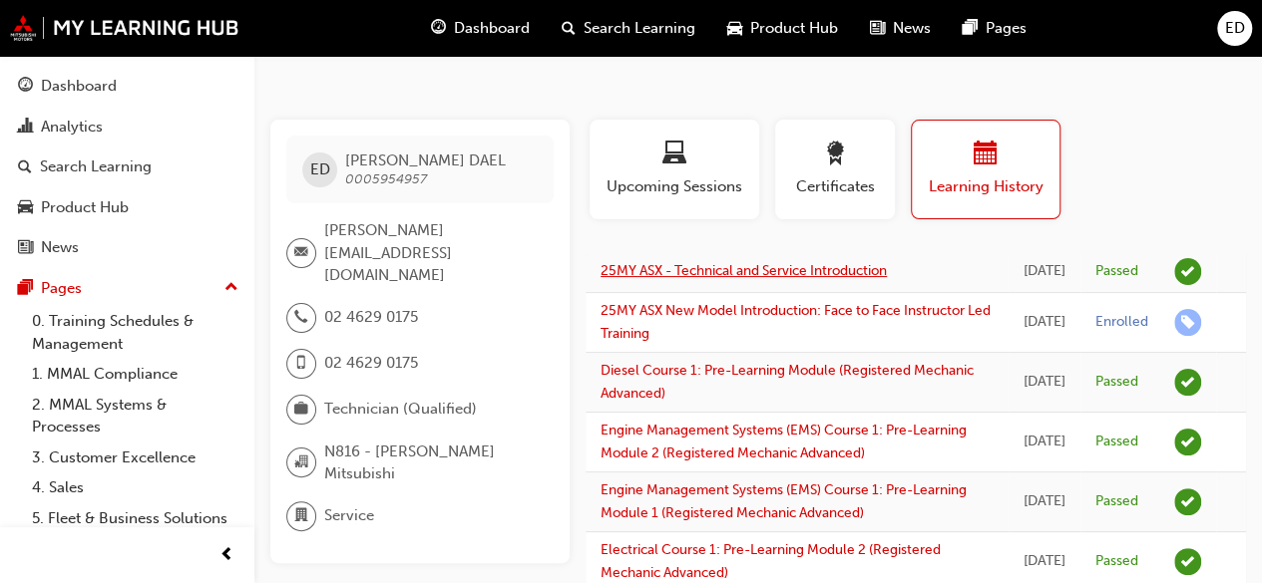
click at [820, 270] on link "25MY ASX - Technical and Service Introduction" at bounding box center [743, 270] width 286 height 17
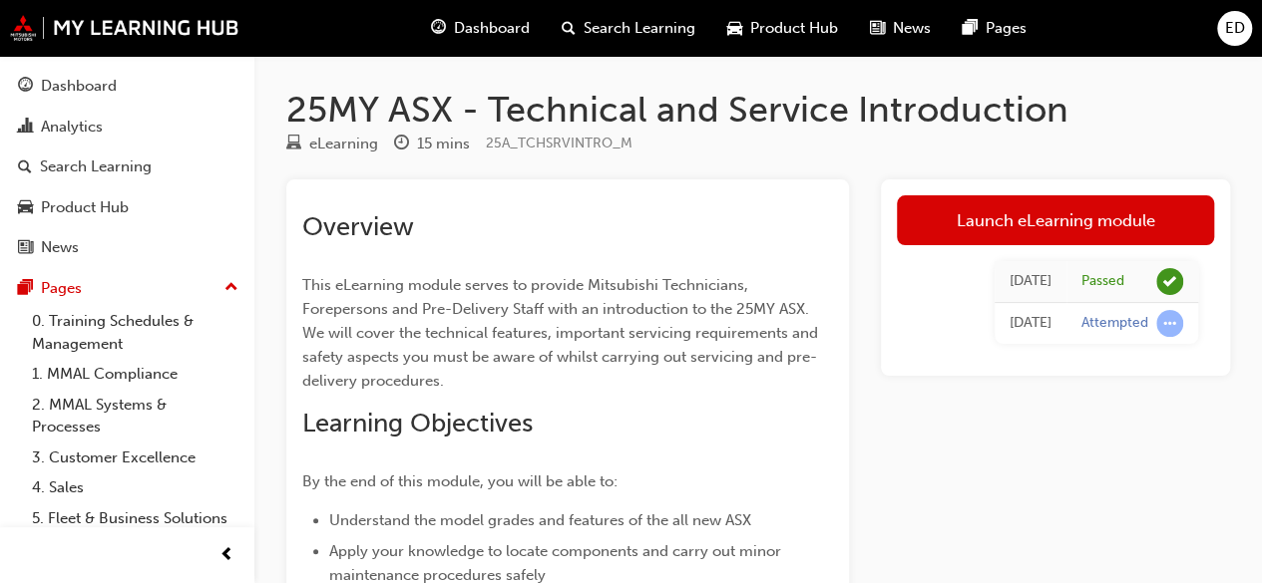
click at [479, 21] on span "Dashboard" at bounding box center [492, 28] width 76 height 23
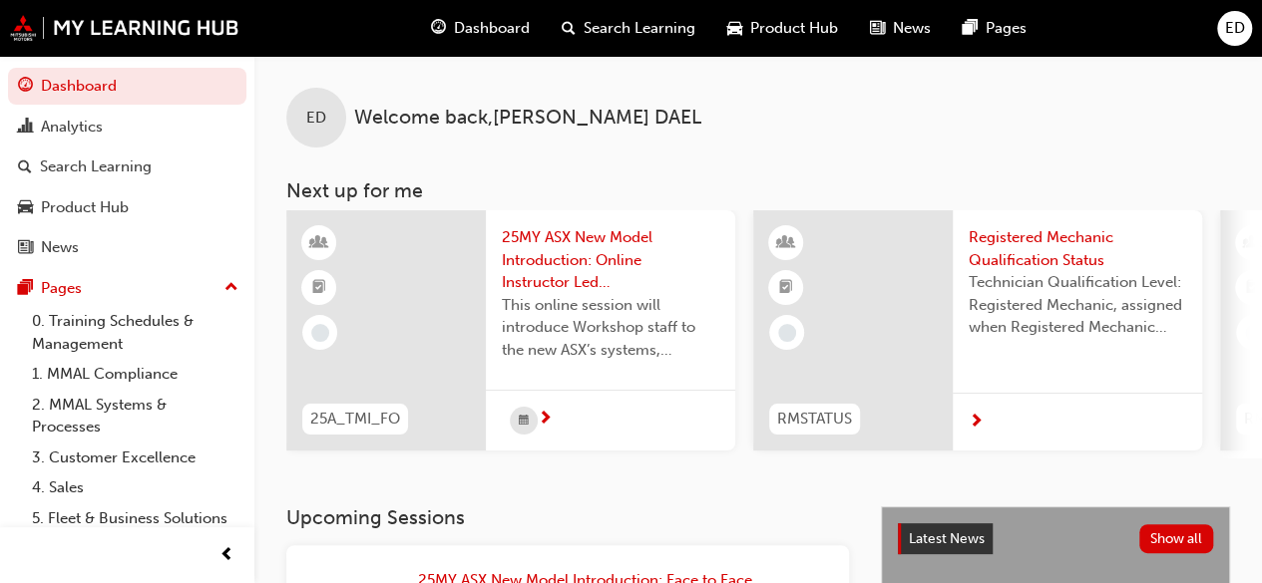
drag, startPoint x: 1205, startPoint y: 0, endPoint x: 814, endPoint y: 89, distance: 400.9
click at [814, 89] on div "ED Welcome back , ERWIN DAEL" at bounding box center [757, 102] width 1007 height 92
click at [1226, 32] on span "ED" at bounding box center [1235, 28] width 20 height 23
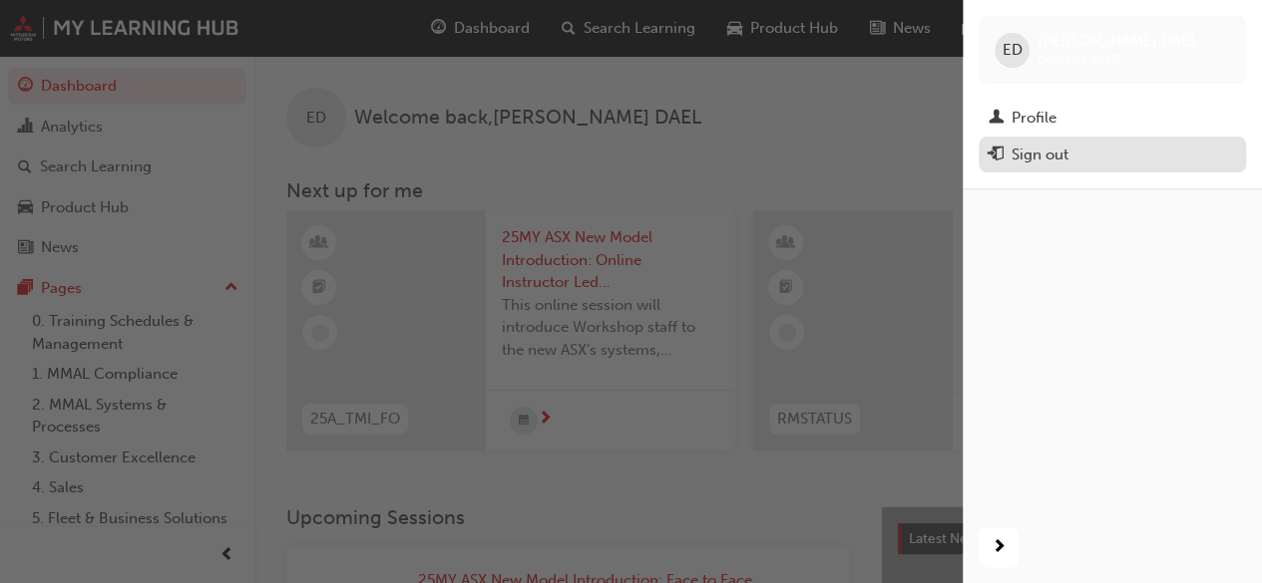
click at [1027, 163] on div "Sign out" at bounding box center [1039, 155] width 57 height 23
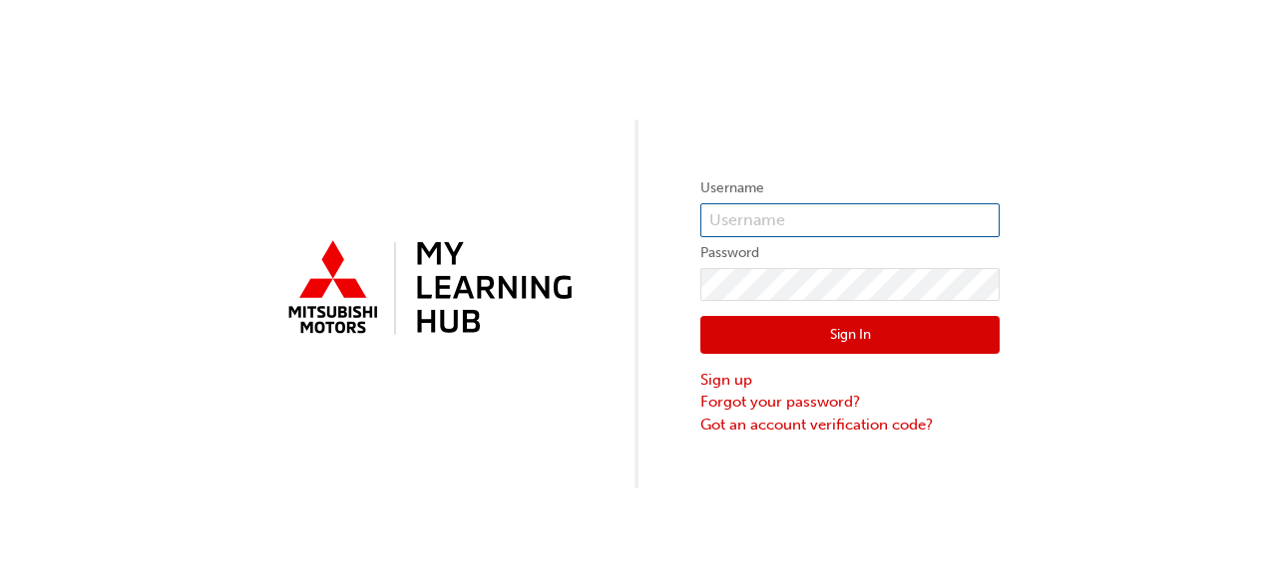
type input "0005954957"
